Goal: Information Seeking & Learning: Learn about a topic

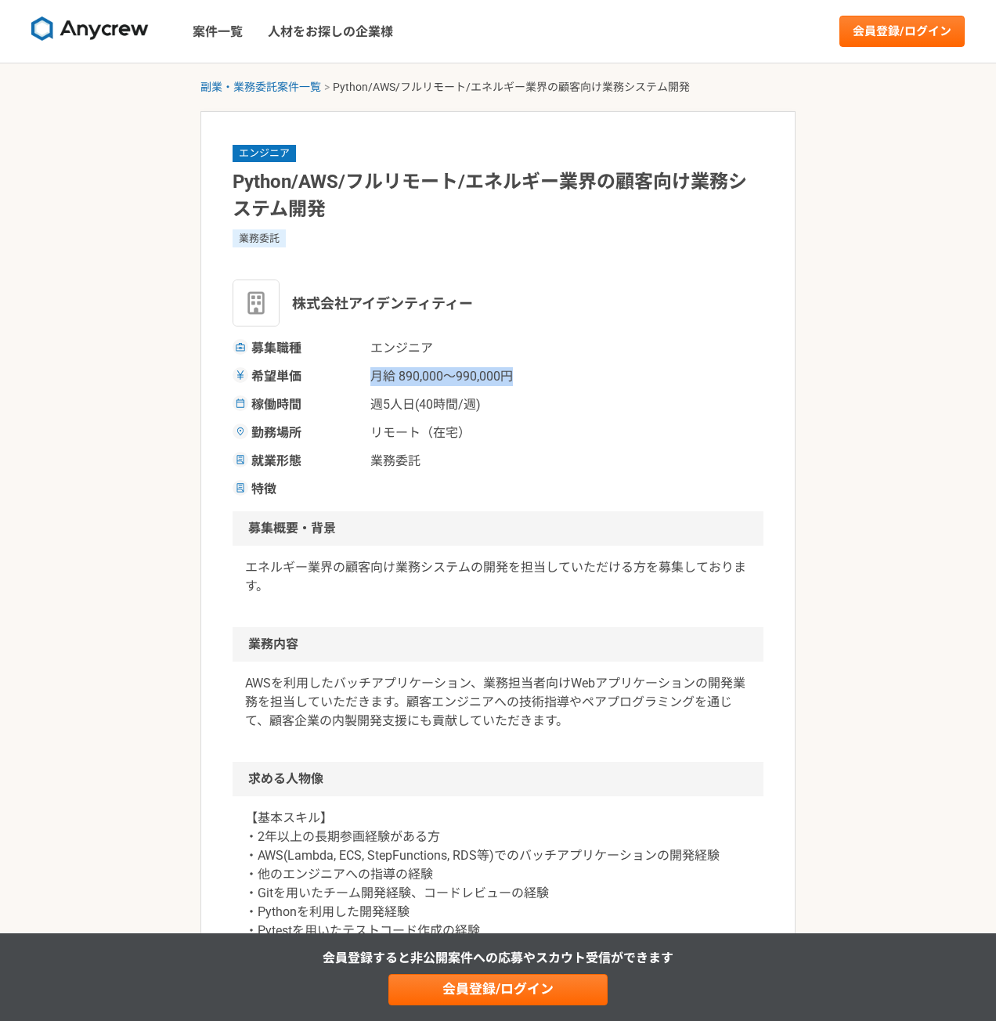
drag, startPoint x: 368, startPoint y: 384, endPoint x: 575, endPoint y: 383, distance: 206.7
click at [568, 383] on div "希望単価 月給 890,000〜990,000円" at bounding box center [498, 376] width 531 height 19
click at [685, 400] on div "稼働時間 週5人日(40時間/週)" at bounding box center [498, 404] width 531 height 19
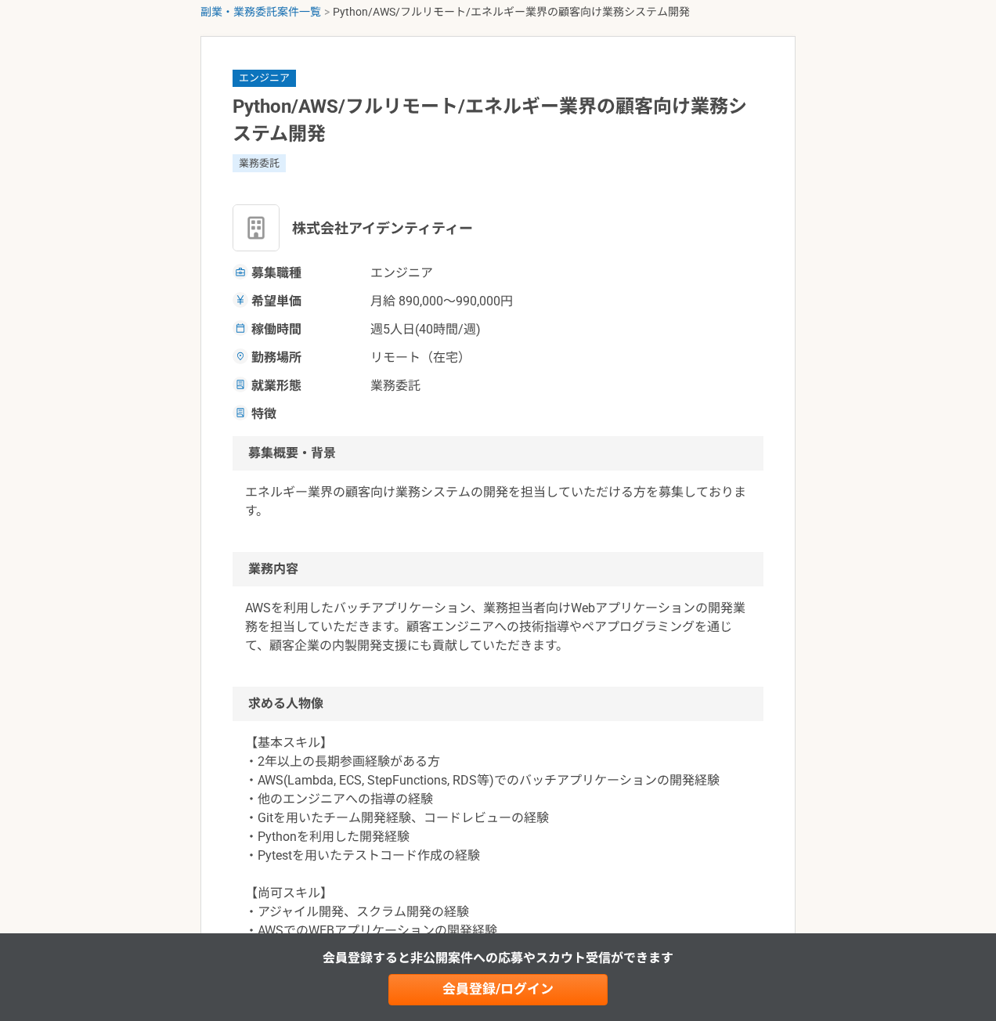
scroll to position [235, 0]
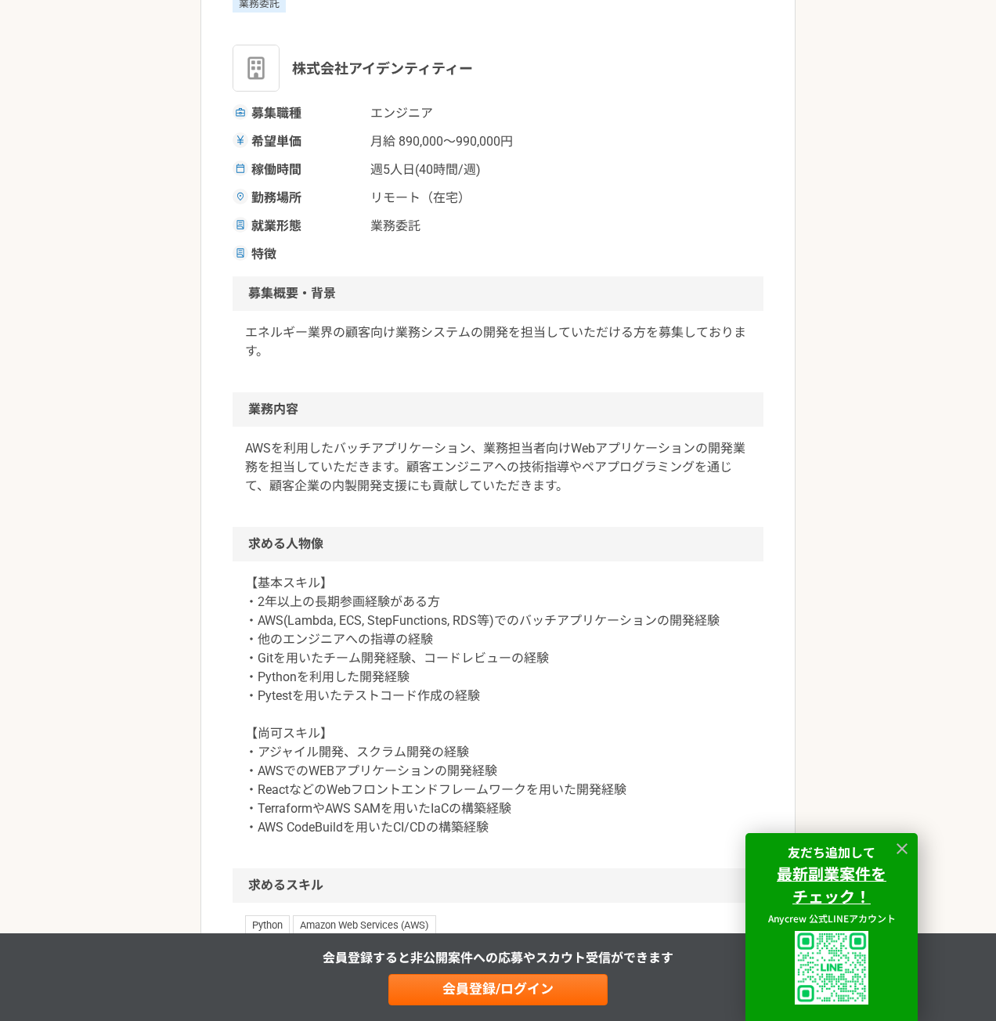
click at [409, 468] on p "AWSを利用したバッチアプリケーション、業務担当者向けWebアプリケーションの開発業務を担当していただきます。顧客エンジニアへの技術指導やペアプログラミングを…" at bounding box center [498, 467] width 506 height 56
drag, startPoint x: 255, startPoint y: 676, endPoint x: 526, endPoint y: 674, distance: 271.0
click at [526, 674] on p "【基本スキル】 ・2年以上の長期参画経験がある方 ・AWS(Lambda, ECS, StepFunctions, RDS等)でのバッチアプリケーションの開発…" at bounding box center [498, 705] width 506 height 263
click at [528, 673] on p "【基本スキル】 ・2年以上の長期参画経験がある方 ・AWS(Lambda, ECS, StepFunctions, RDS等)でのバッチアプリケーションの開発…" at bounding box center [498, 705] width 506 height 263
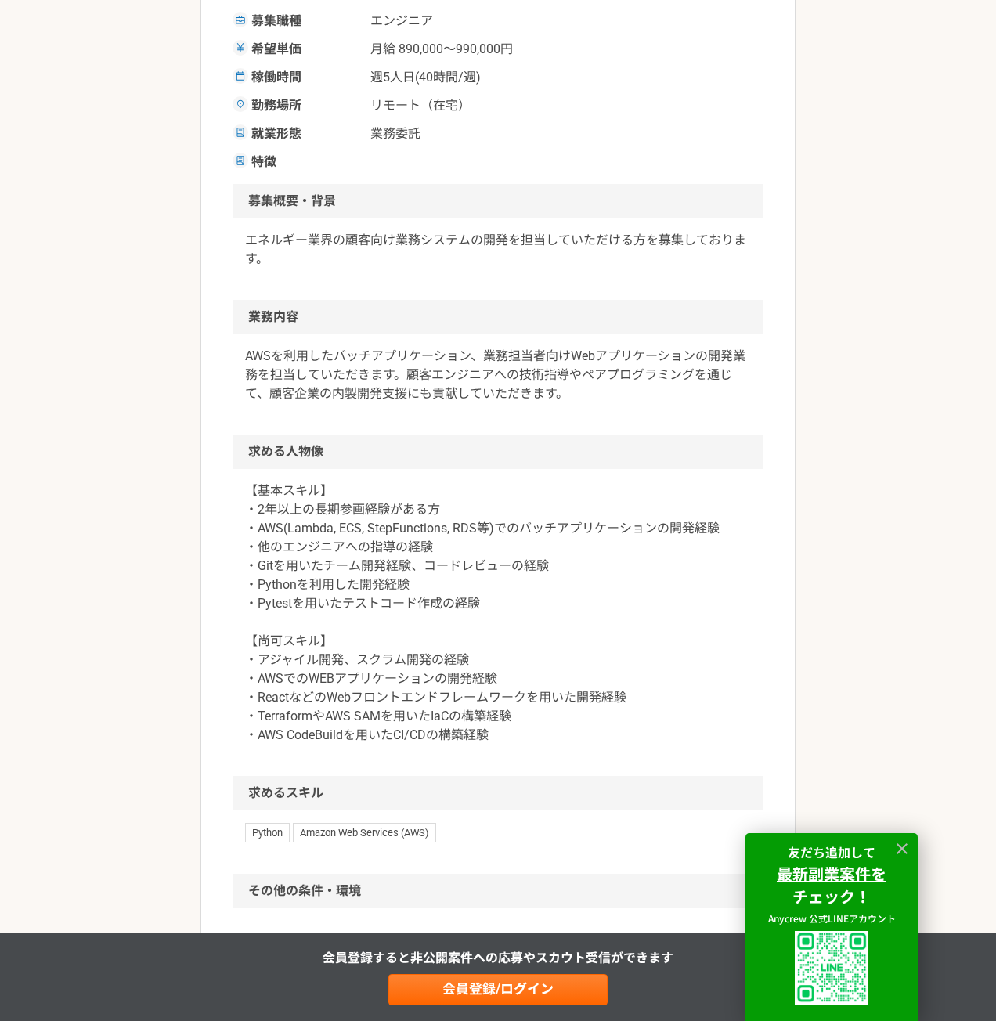
scroll to position [548, 0]
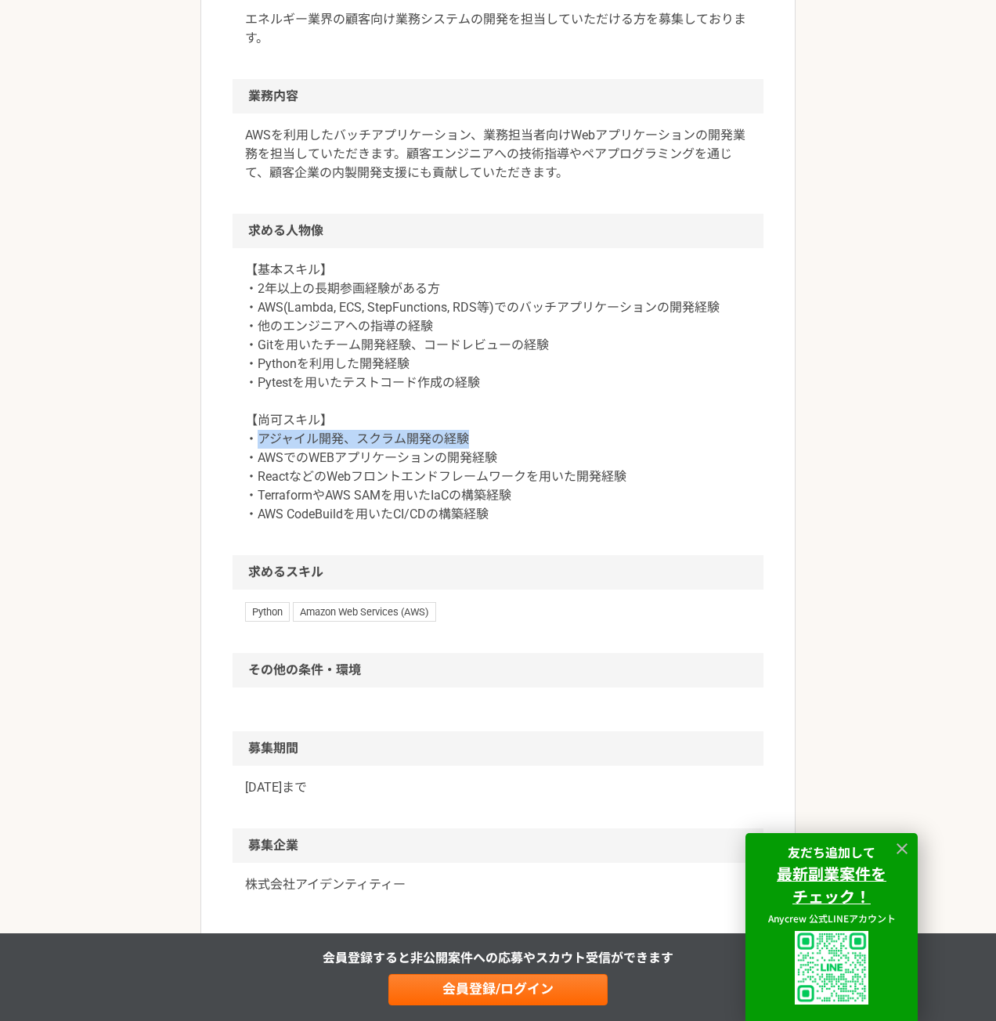
drag, startPoint x: 254, startPoint y: 438, endPoint x: 683, endPoint y: 438, distance: 429.2
click at [683, 438] on p "【基本スキル】 ・2年以上の長期参画経験がある方 ・AWS(Lambda, ECS, StepFunctions, RDS等)でのバッチアプリケーションの開発…" at bounding box center [498, 392] width 506 height 263
click at [683, 436] on p "【基本スキル】 ・2年以上の長期参画経験がある方 ・AWS(Lambda, ECS, StepFunctions, RDS等)でのバッチアプリケーションの開発…" at bounding box center [498, 392] width 506 height 263
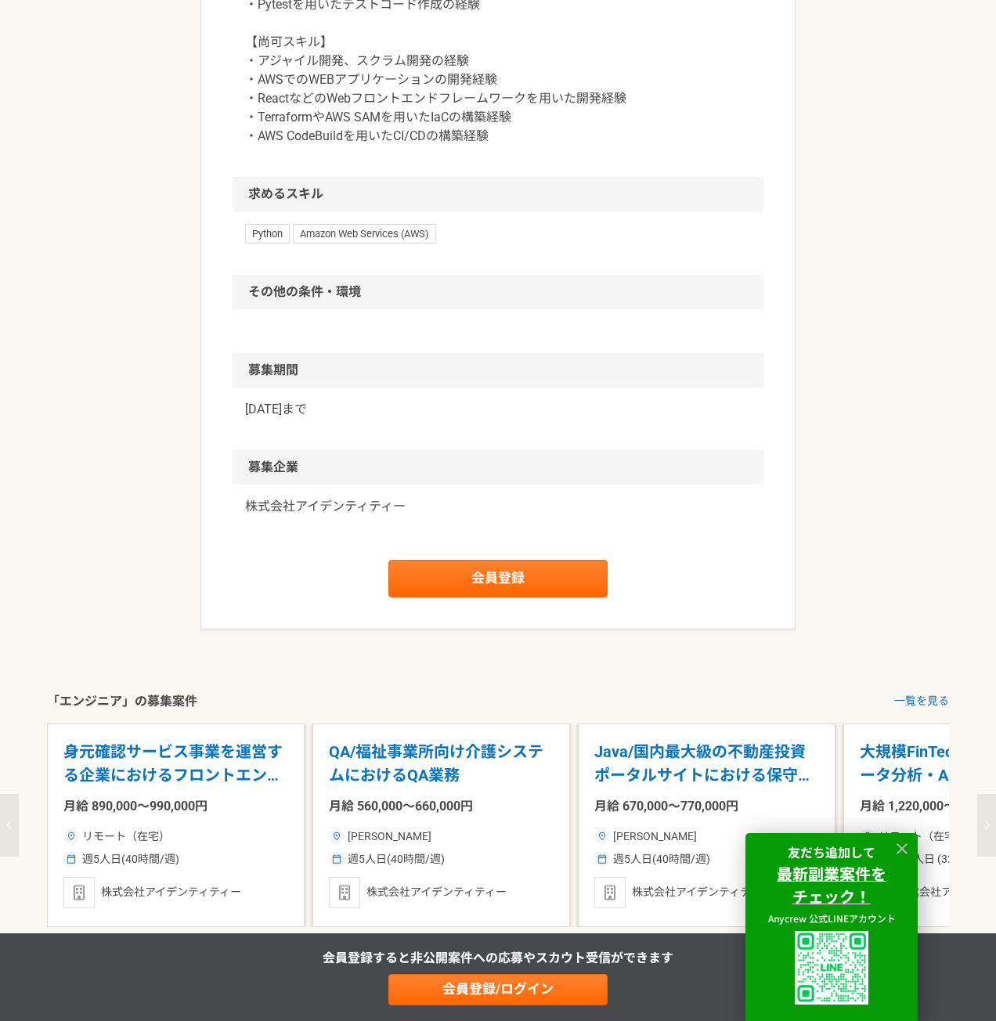
scroll to position [1096, 0]
